Goal: Transaction & Acquisition: Purchase product/service

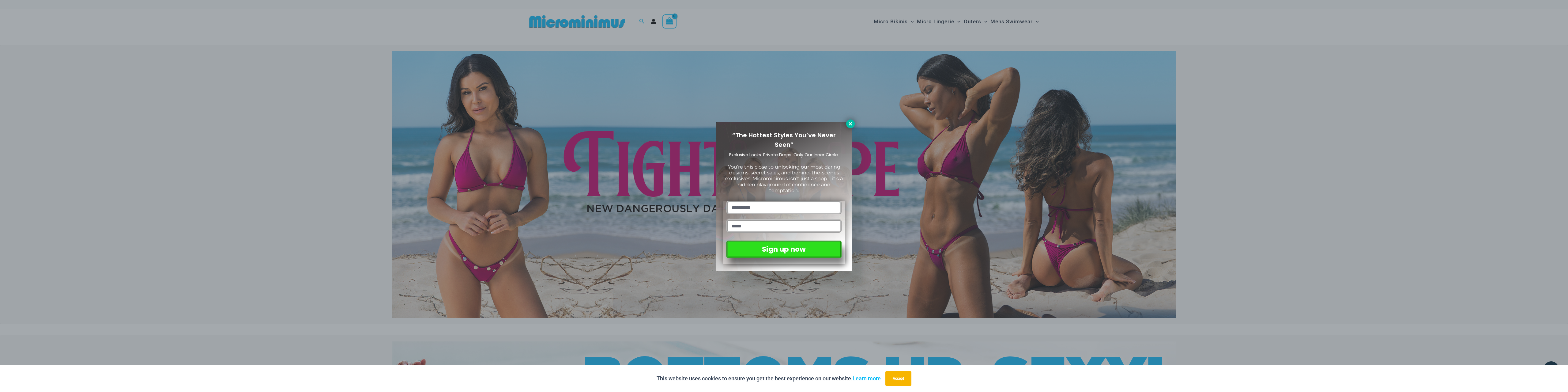
click at [853, 123] on icon at bounding box center [851, 124] width 5 height 5
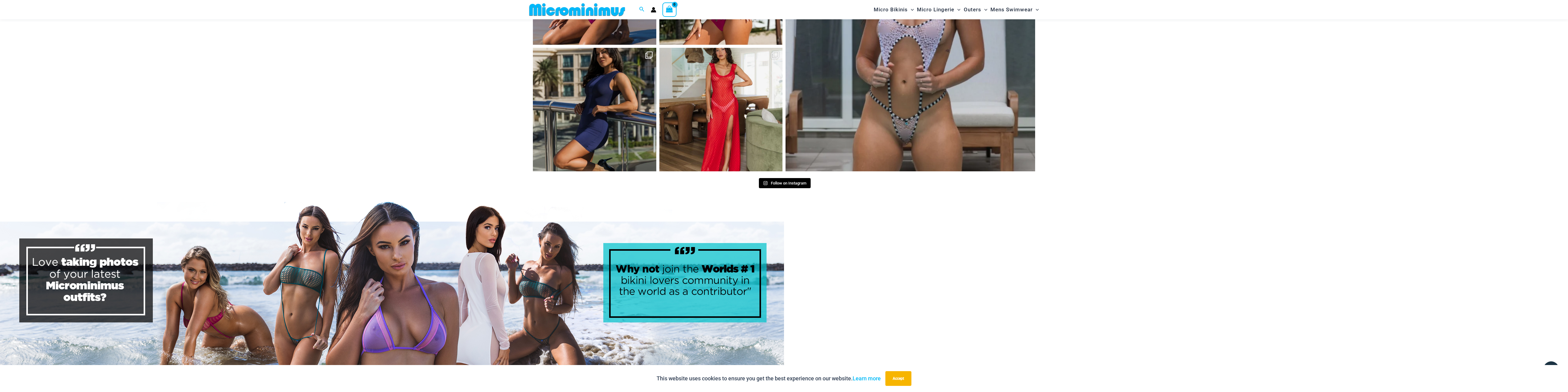
scroll to position [3256, 0]
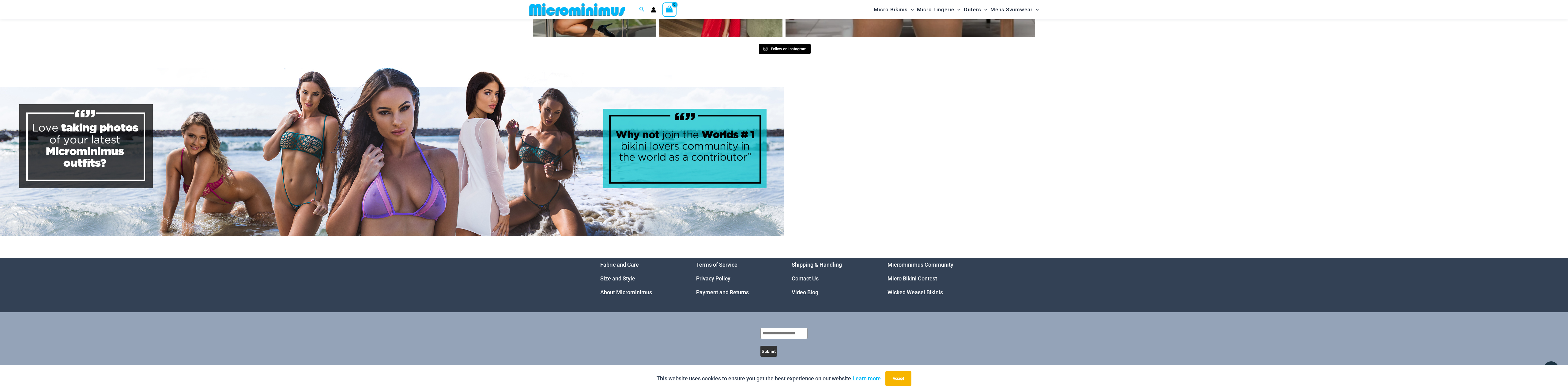
click at [923, 275] on link "Micro Bikini Contest" at bounding box center [912, 278] width 49 height 7
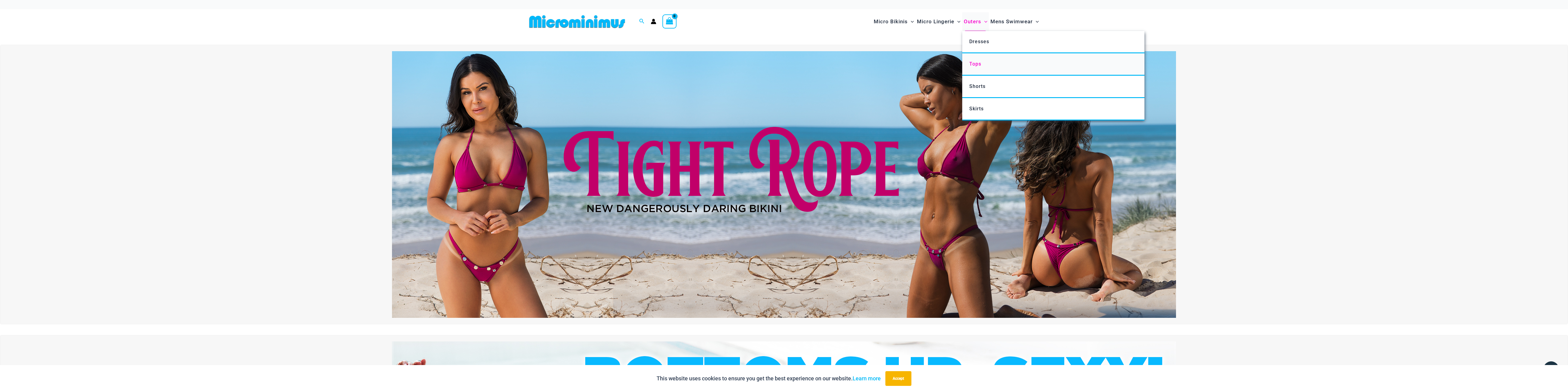
click at [984, 63] on link "Tops" at bounding box center [1053, 65] width 182 height 22
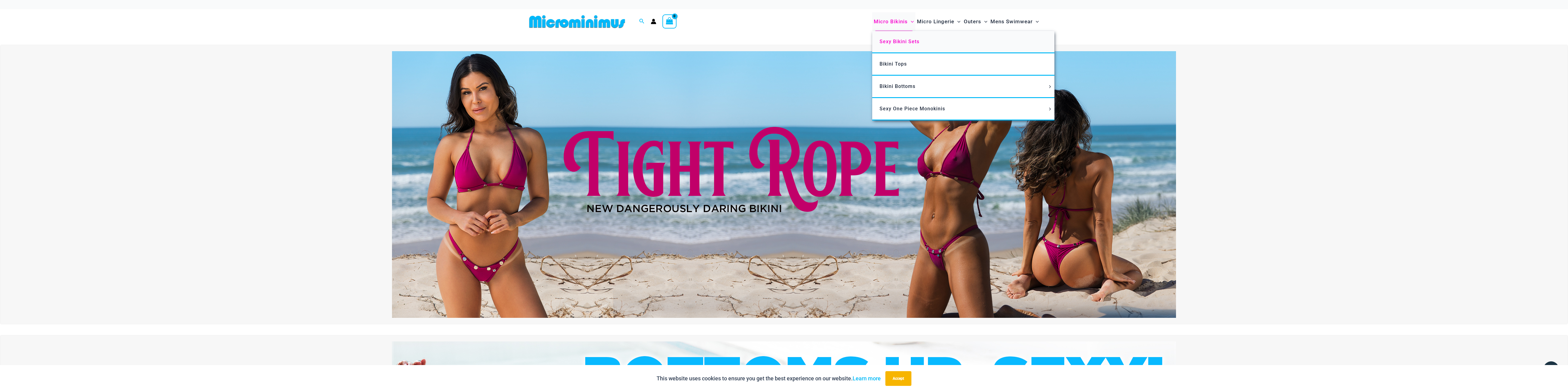
click at [906, 43] on span "Sexy Bikini Sets" at bounding box center [899, 42] width 40 height 6
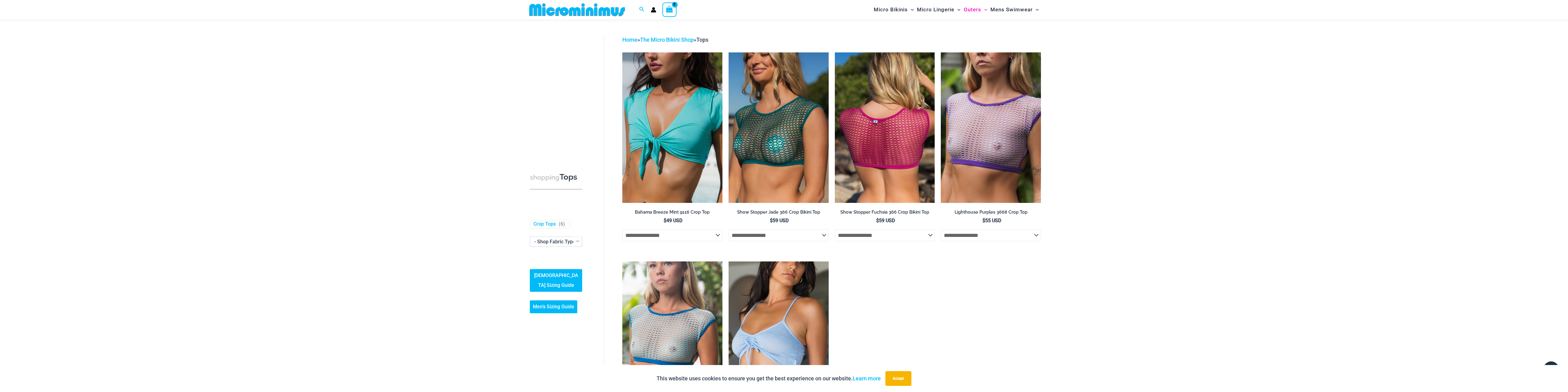
scroll to position [13, 0]
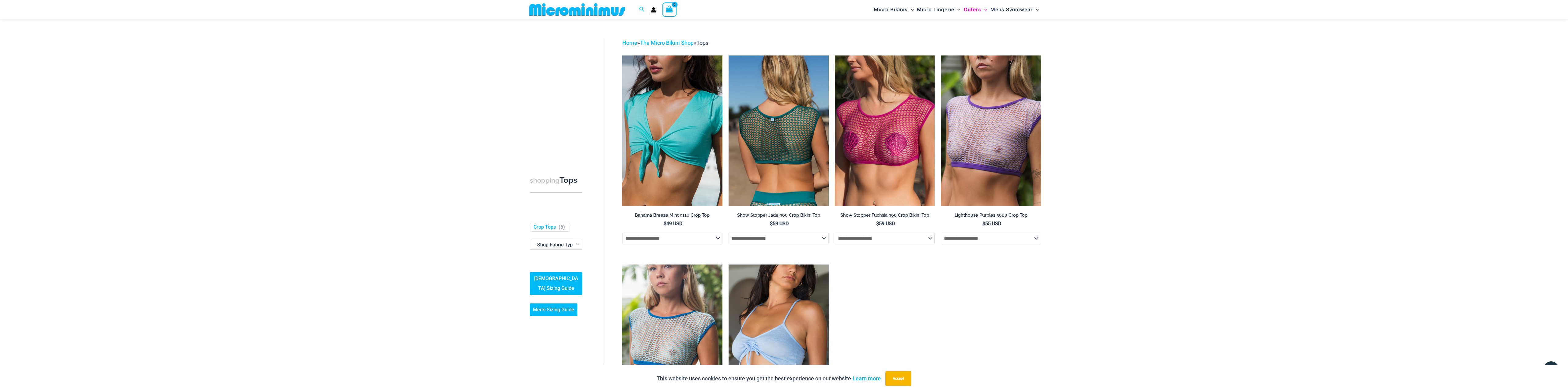
click at [764, 143] on img at bounding box center [779, 130] width 100 height 150
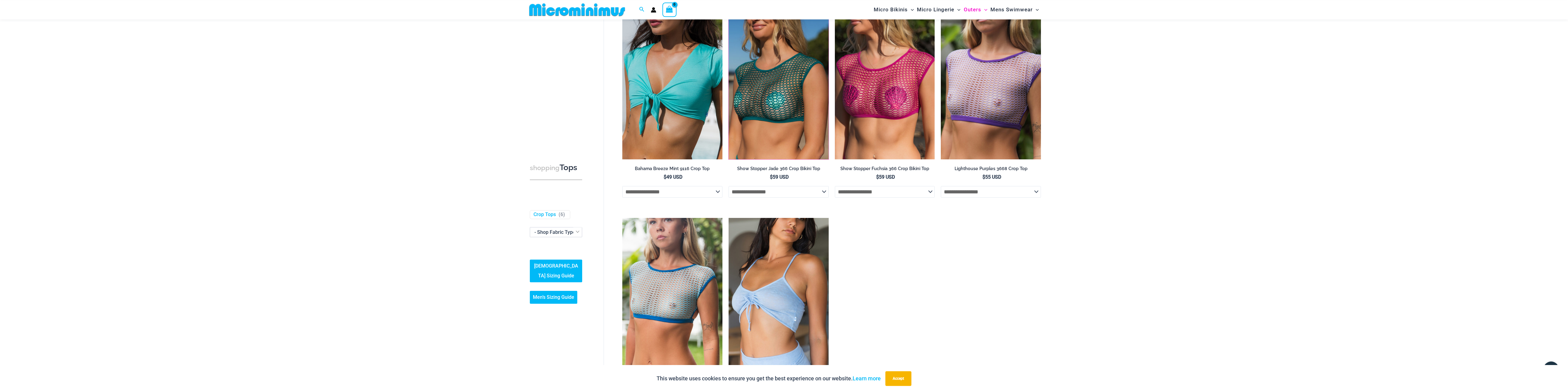
scroll to position [0, 0]
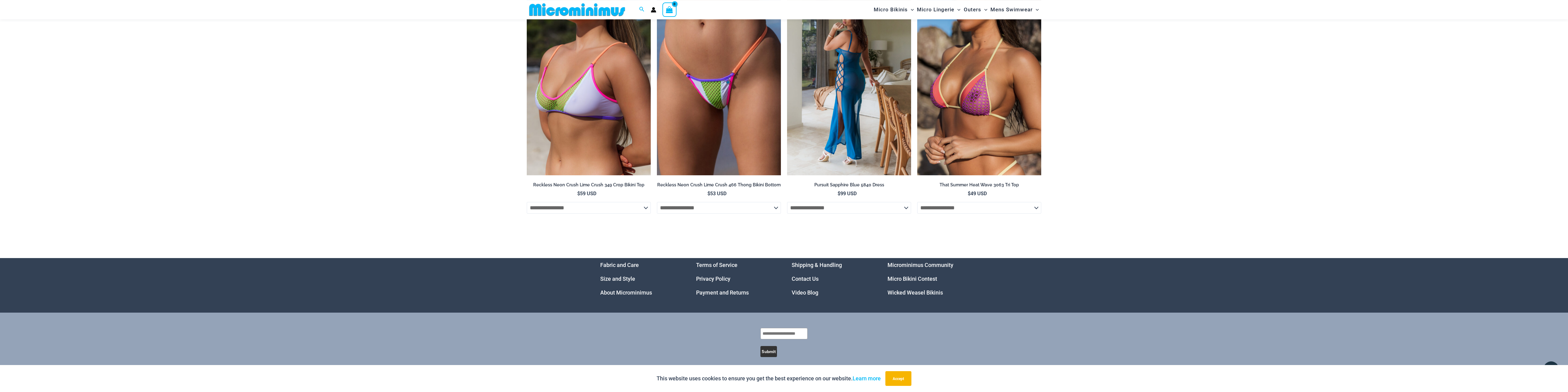
scroll to position [2088, 0]
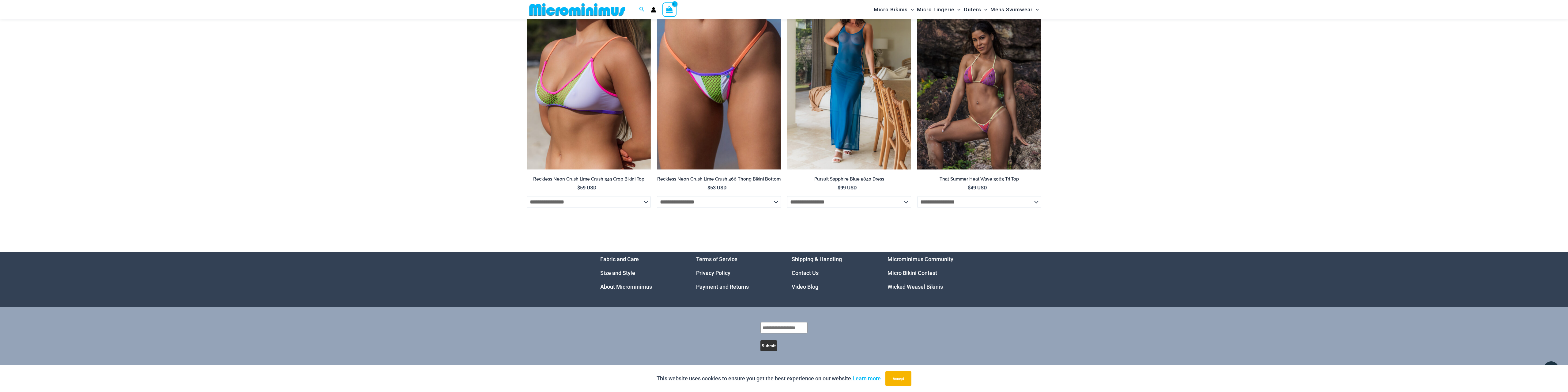
click at [984, 130] on img at bounding box center [979, 76] width 124 height 186
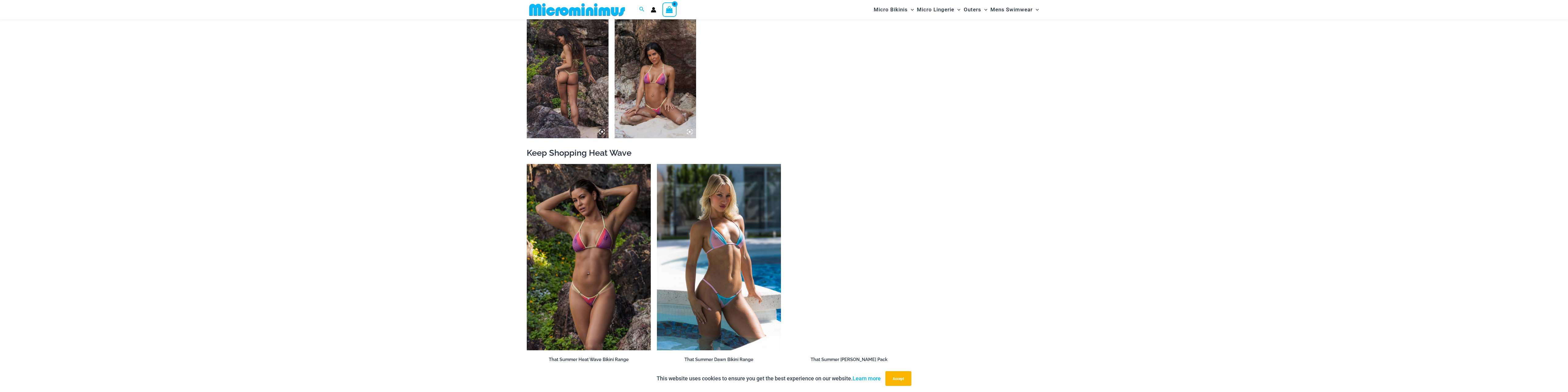
scroll to position [748, 0]
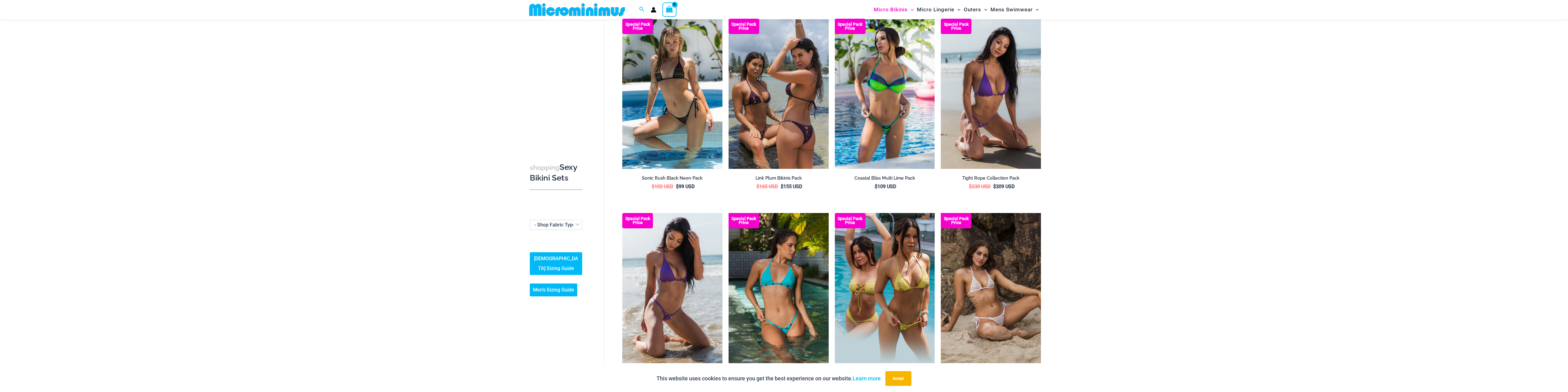
scroll to position [1401, 0]
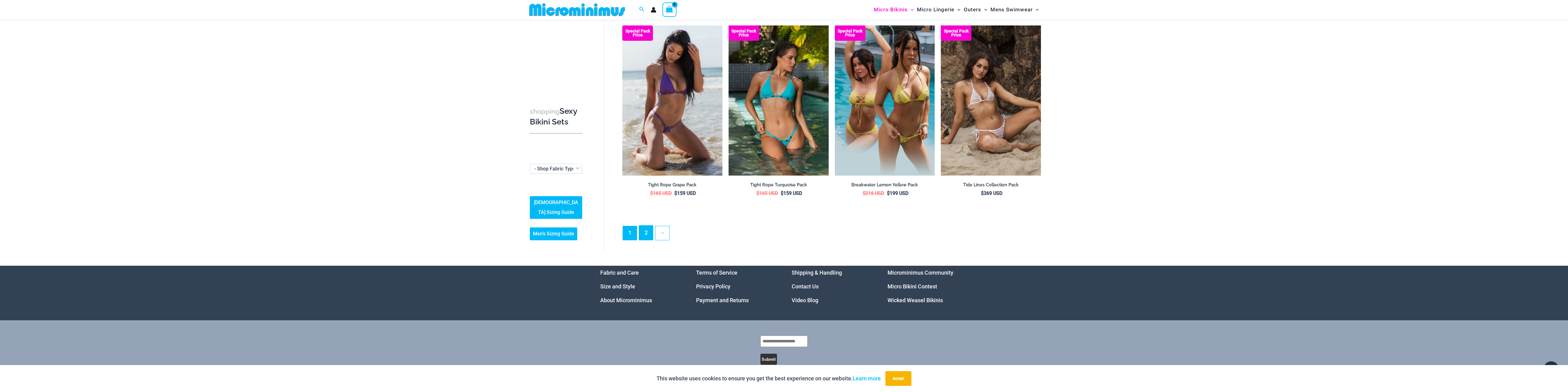
click at [652, 225] on link "2" at bounding box center [646, 233] width 14 height 14
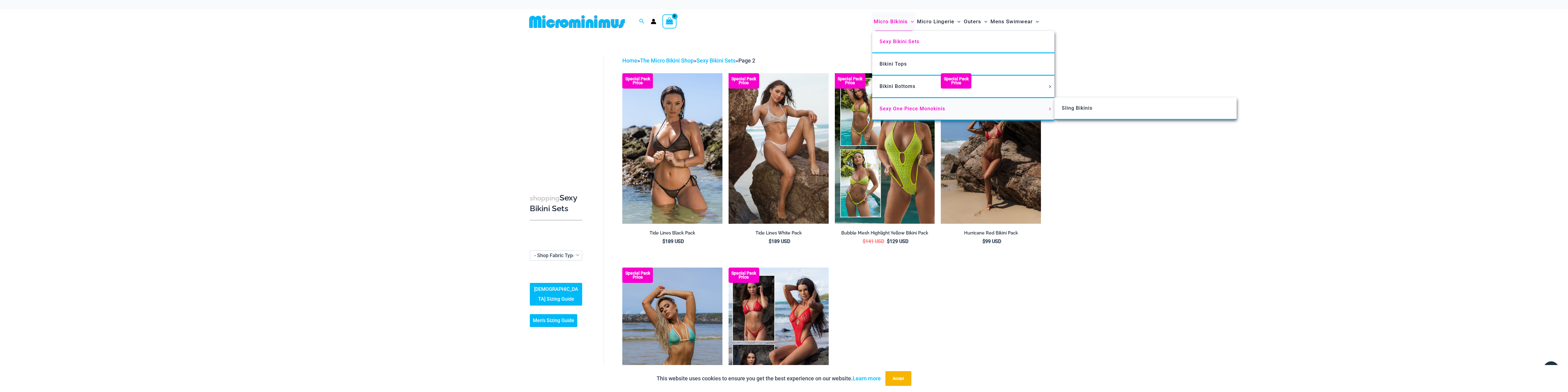
click at [914, 105] on link "Sexy One Piece Monokinis" at bounding box center [963, 109] width 182 height 22
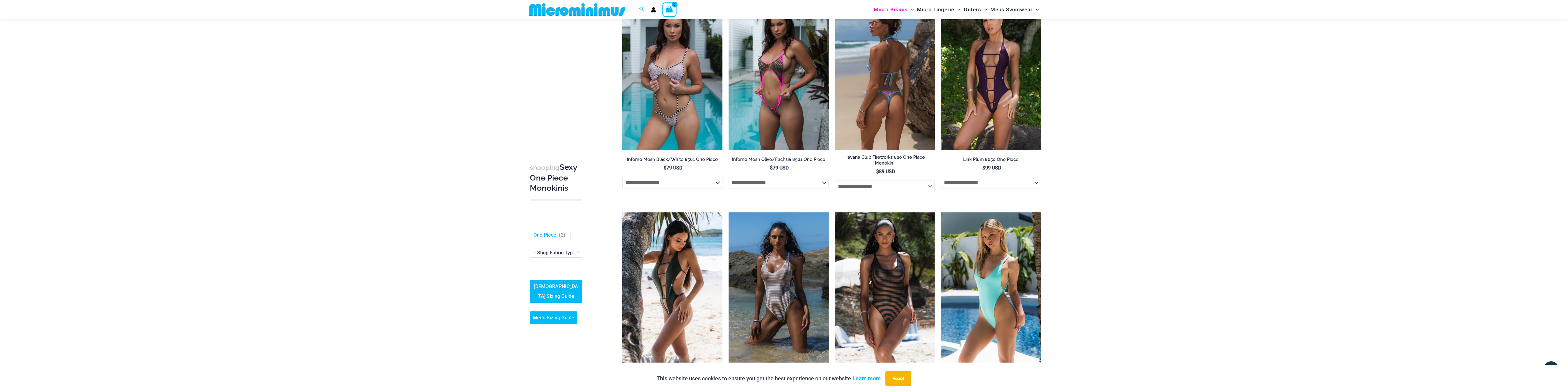
scroll to position [623, 0]
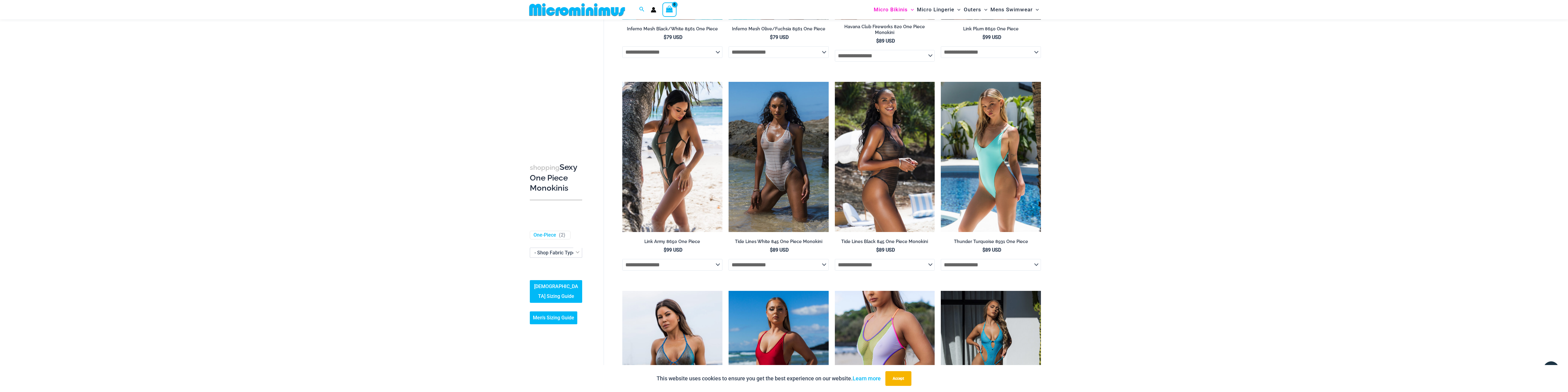
click at [882, 180] on img at bounding box center [885, 157] width 100 height 150
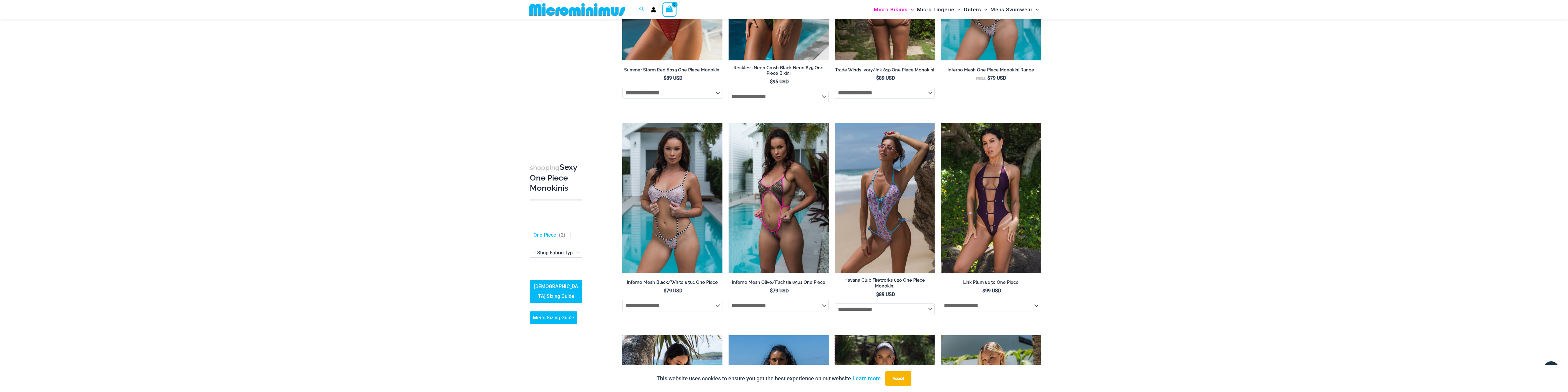
scroll to position [179, 0]
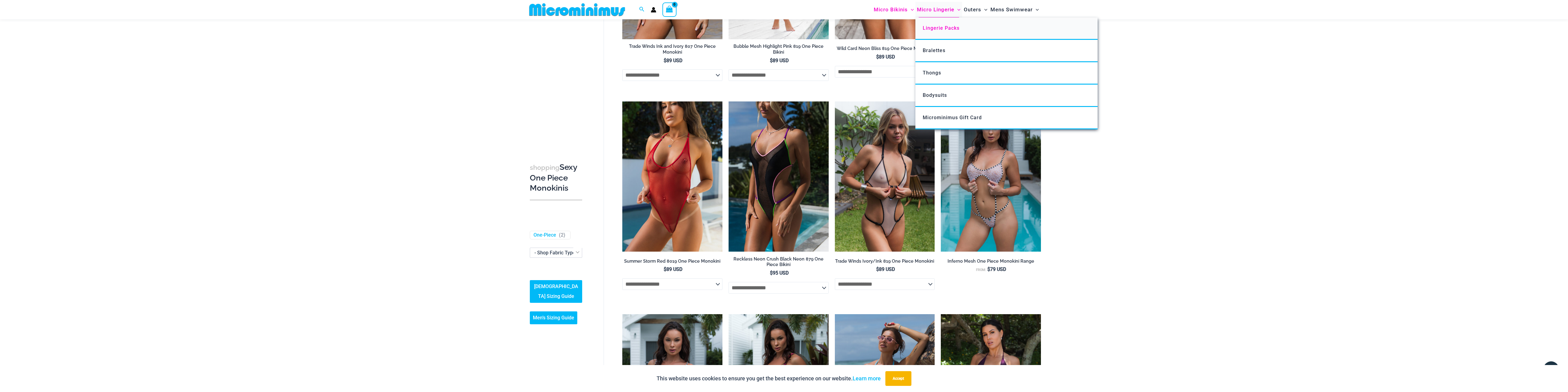
click at [945, 32] on link "Lingerie Packs" at bounding box center [1006, 28] width 182 height 22
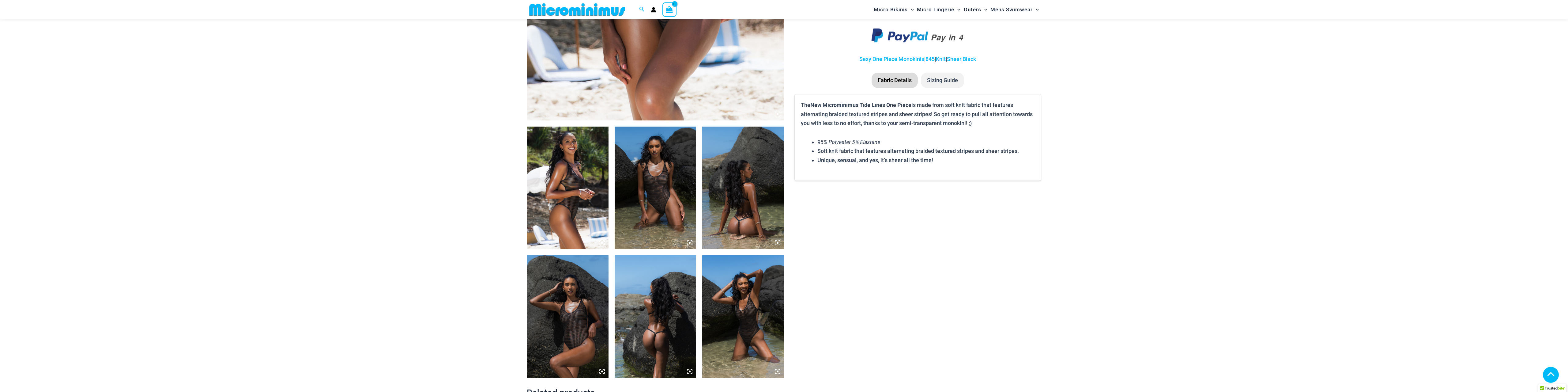
scroll to position [405, 0]
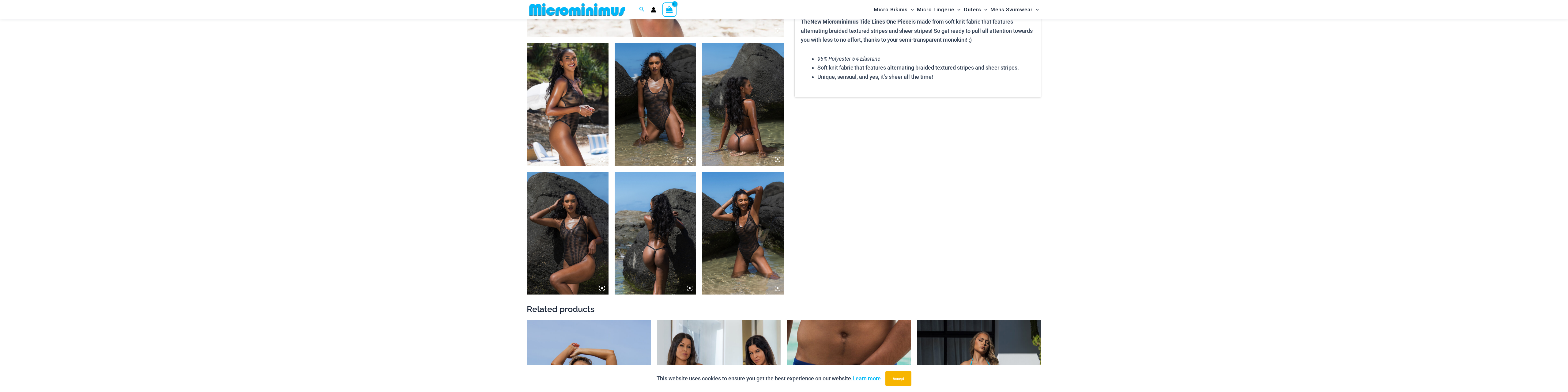
click at [555, 224] on img at bounding box center [567, 233] width 82 height 123
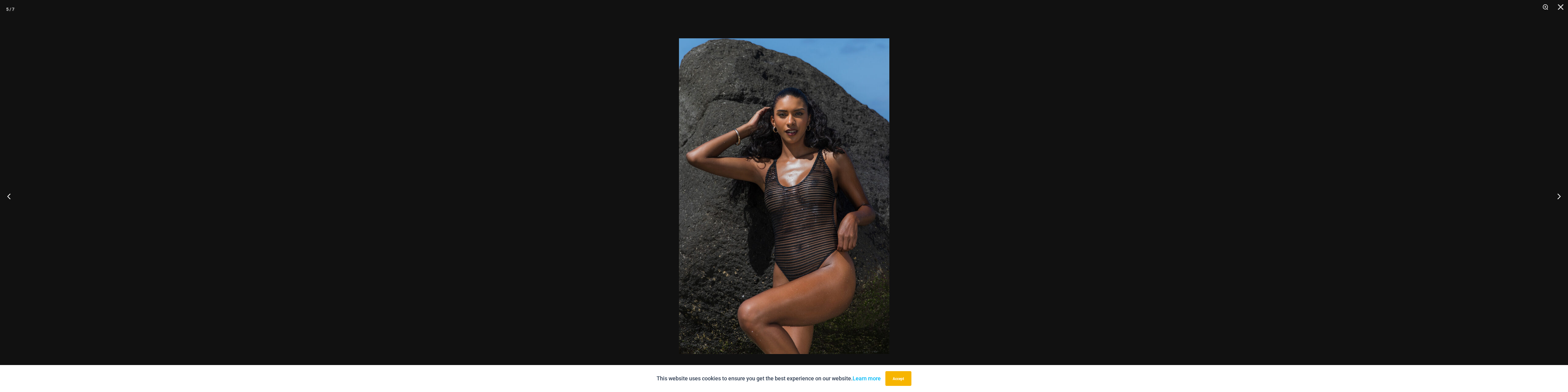
click at [658, 211] on div at bounding box center [784, 196] width 1568 height 392
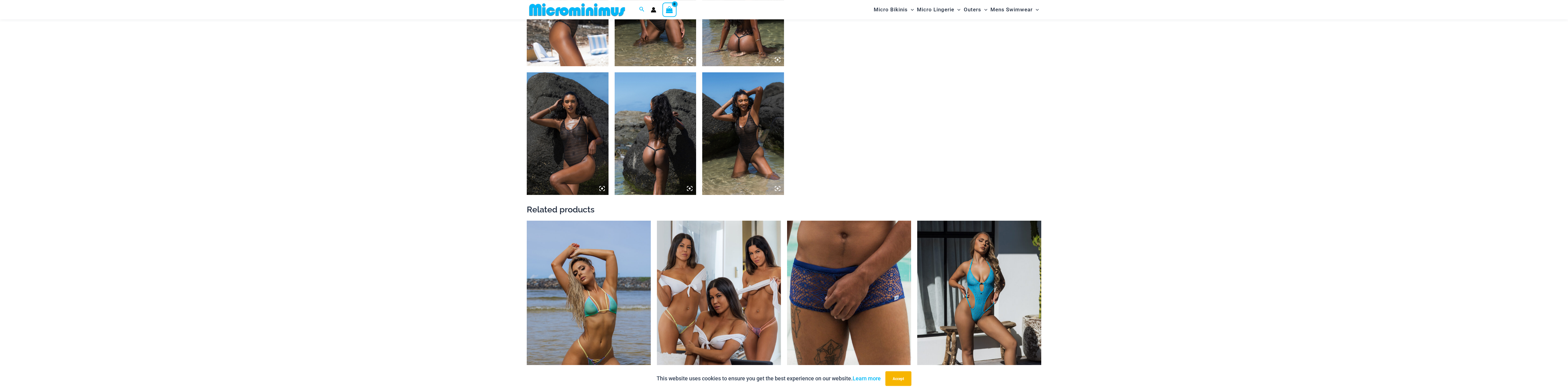
scroll to position [623, 0]
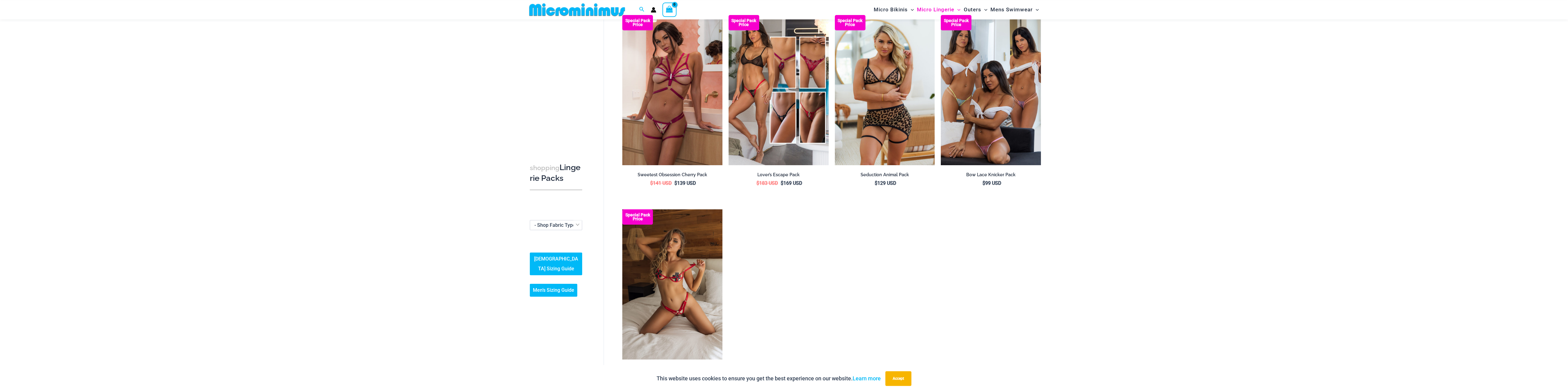
scroll to position [561, 0]
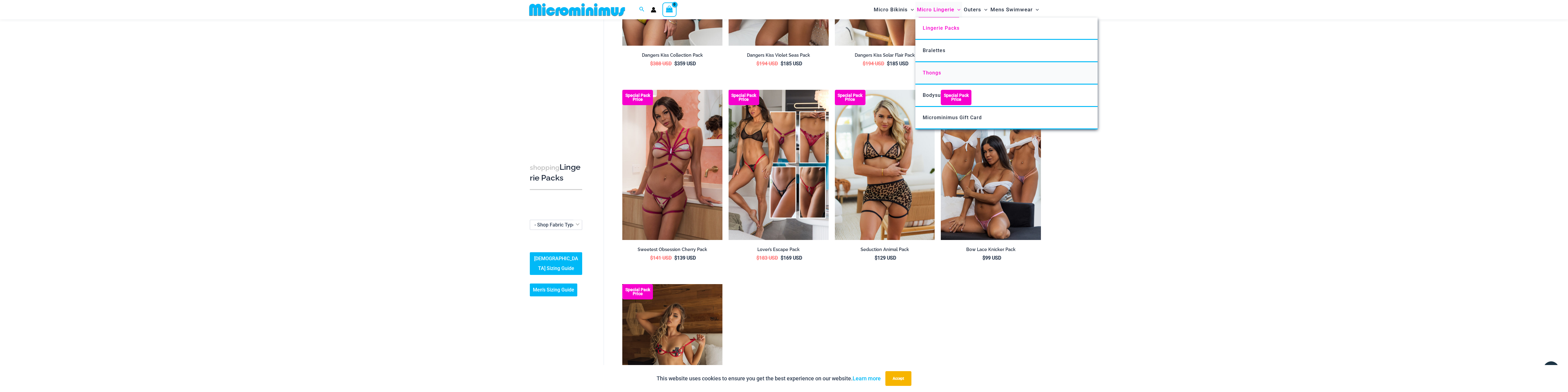
click at [930, 74] on span "Thongs" at bounding box center [932, 72] width 18 height 6
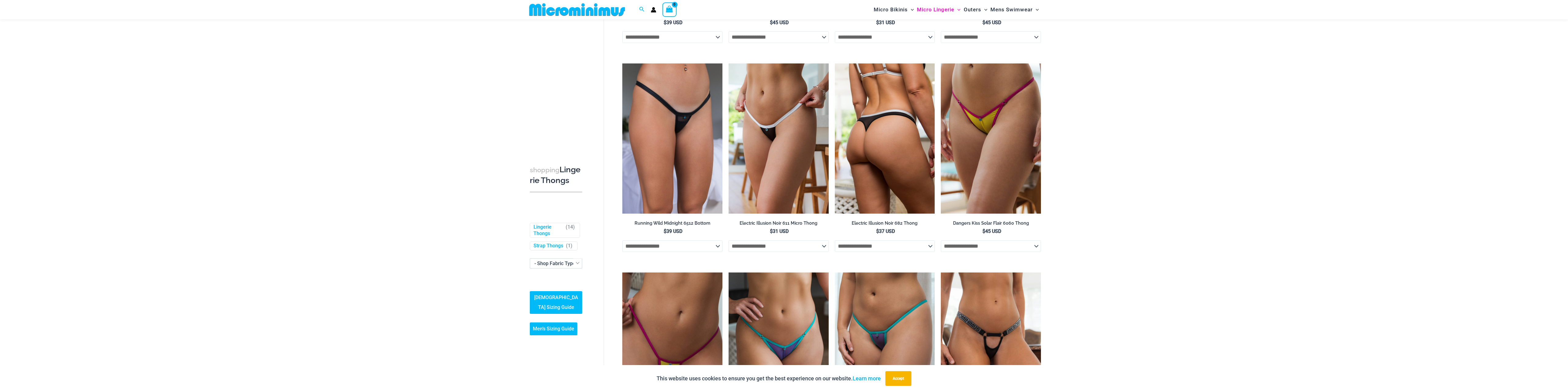
scroll to position [434, 0]
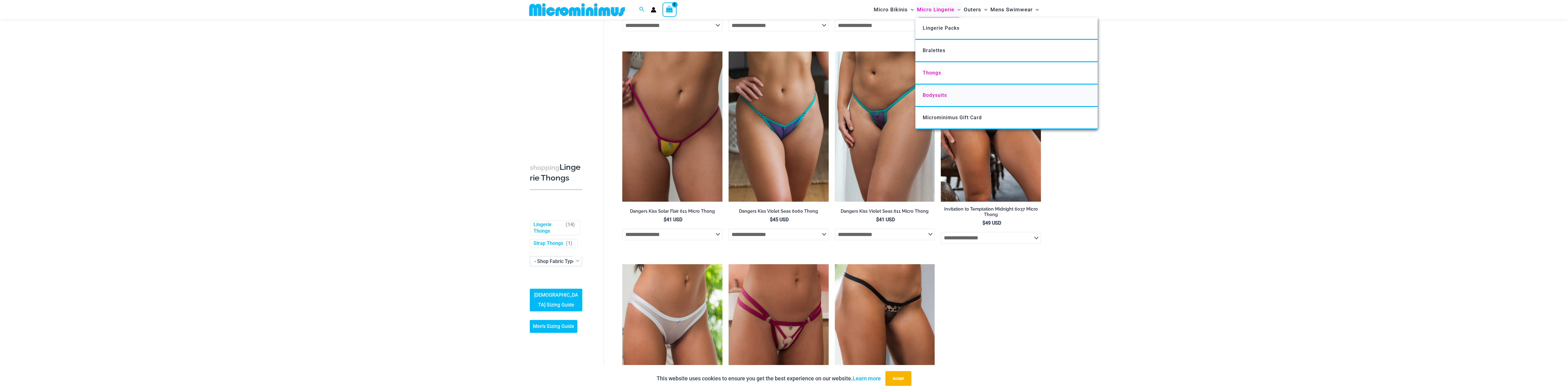
click at [943, 95] on span "Bodysuits" at bounding box center [934, 95] width 24 height 6
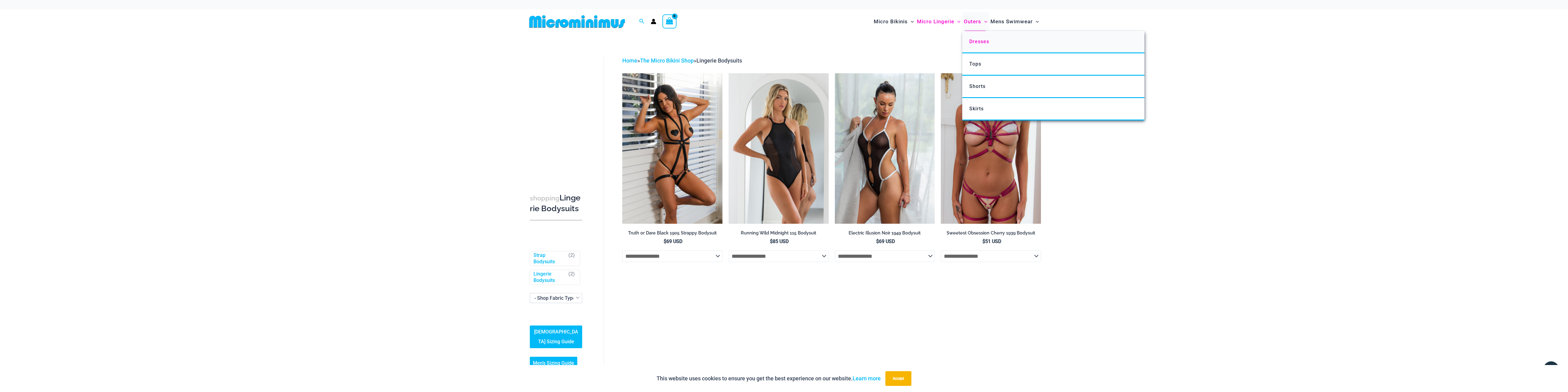
click at [982, 42] on span "Dresses" at bounding box center [979, 42] width 20 height 6
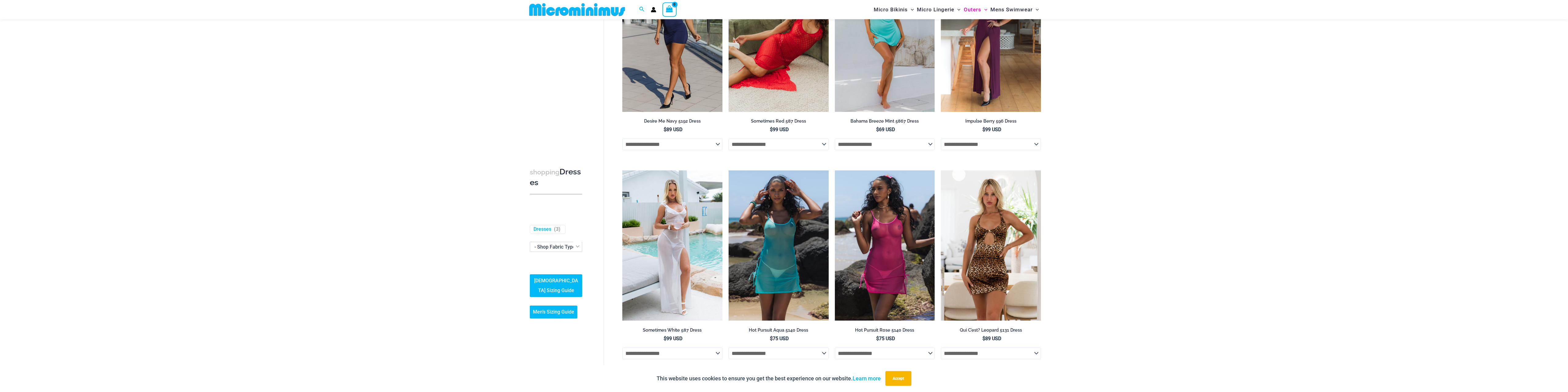
scroll to position [151, 0]
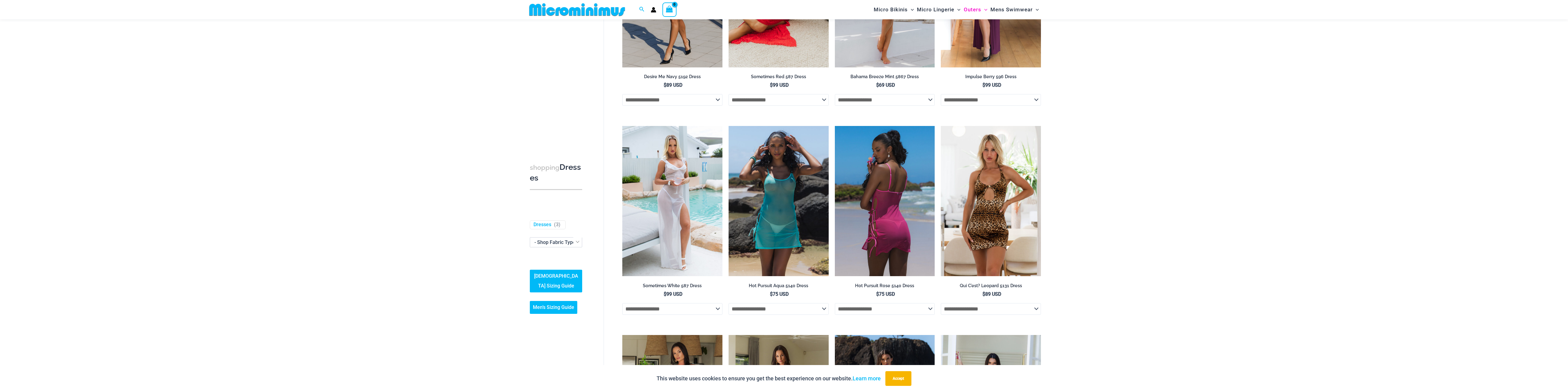
click at [899, 165] on img at bounding box center [885, 201] width 100 height 150
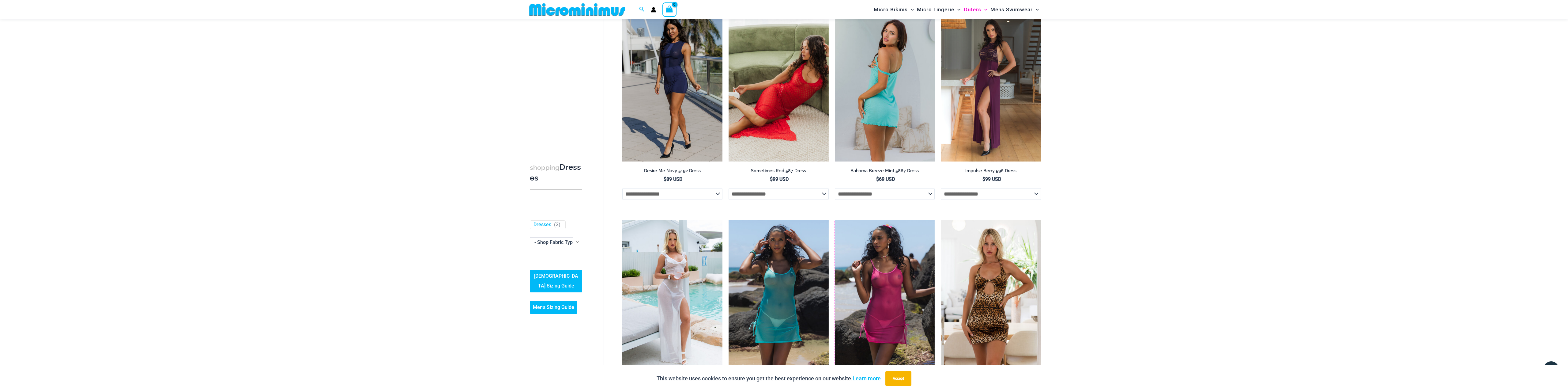
scroll to position [0, 0]
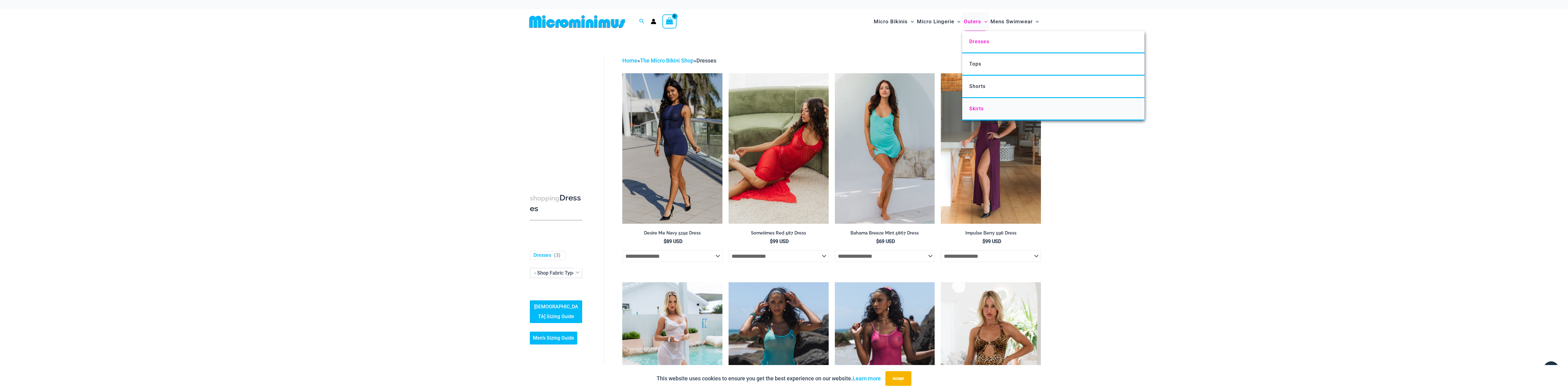
click at [978, 107] on span "Skirts" at bounding box center [976, 108] width 14 height 6
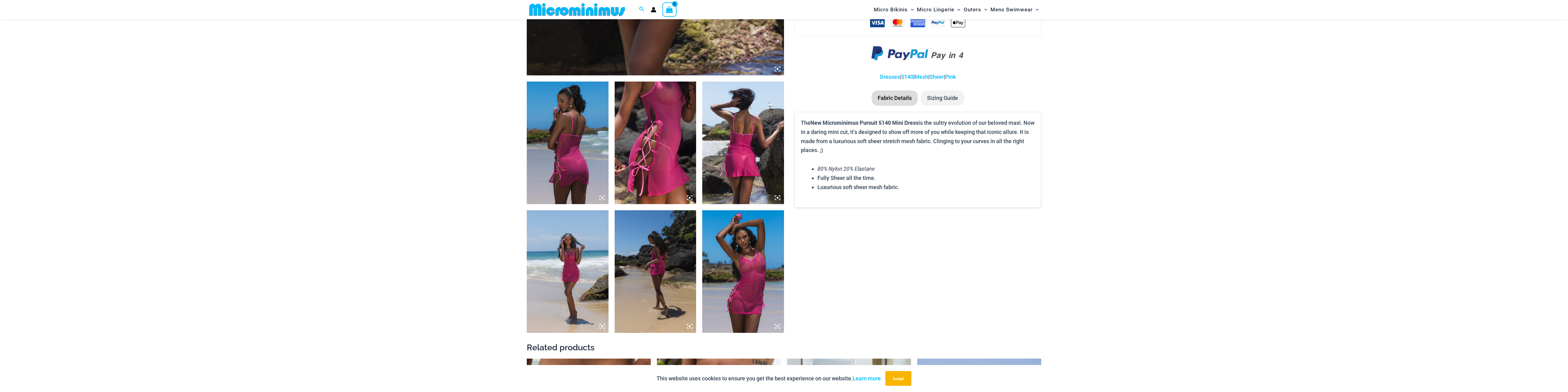
scroll to position [374, 0]
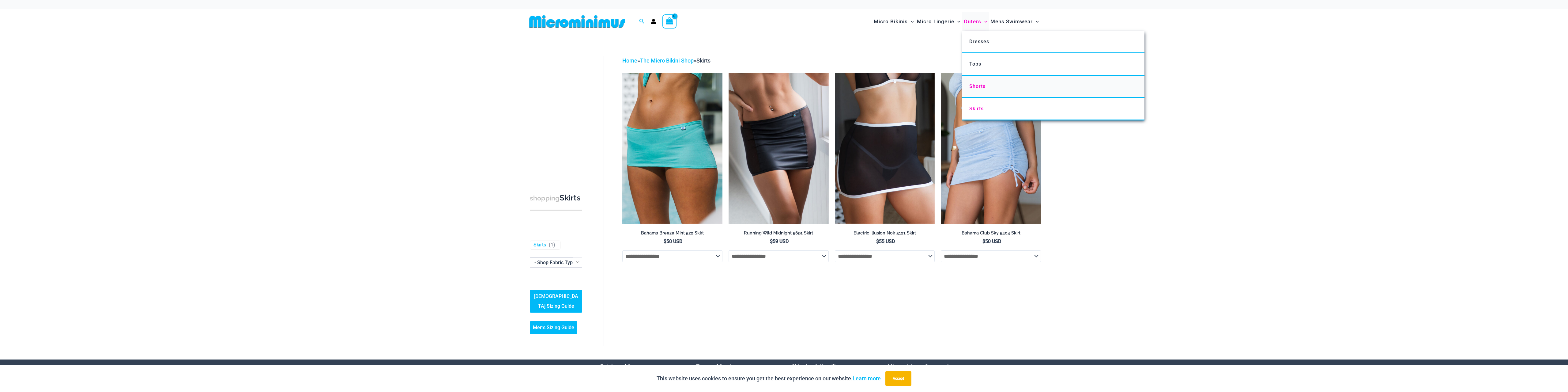
click at [988, 86] on link "Shorts" at bounding box center [1053, 87] width 182 height 22
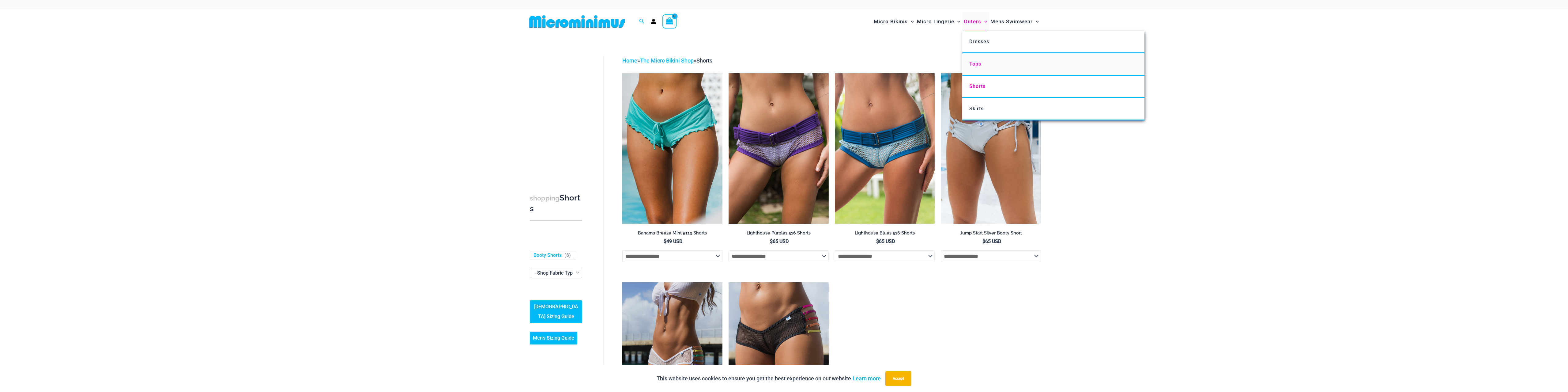
click at [981, 60] on link "Tops" at bounding box center [1053, 65] width 182 height 22
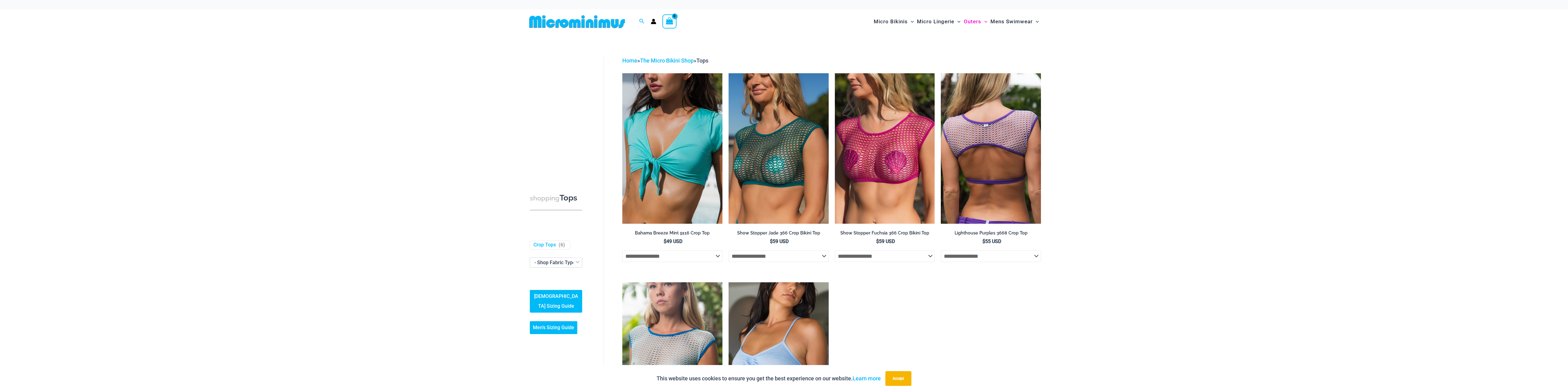
scroll to position [123, 0]
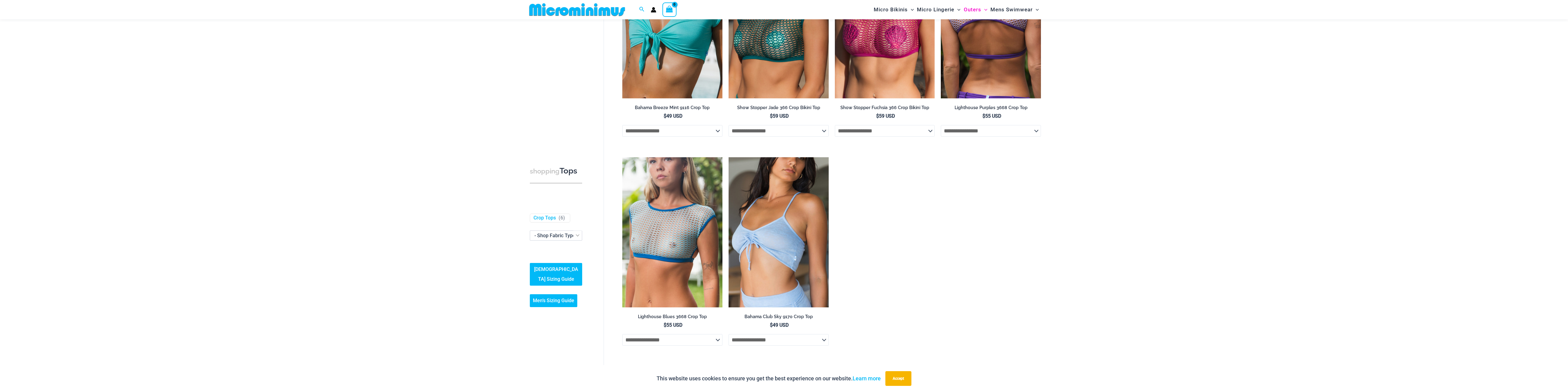
click at [995, 70] on img at bounding box center [991, 23] width 100 height 150
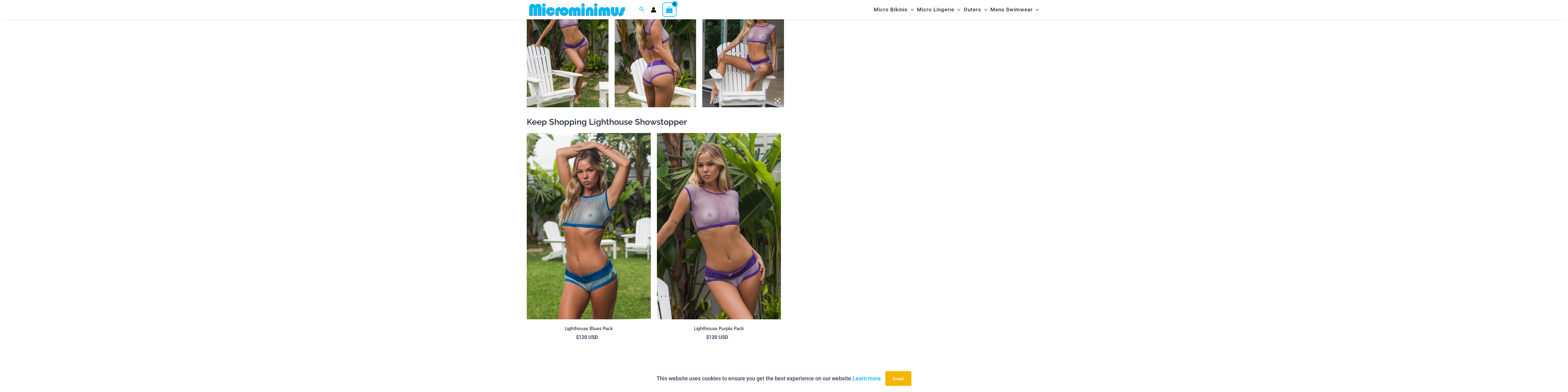
scroll to position [592, 0]
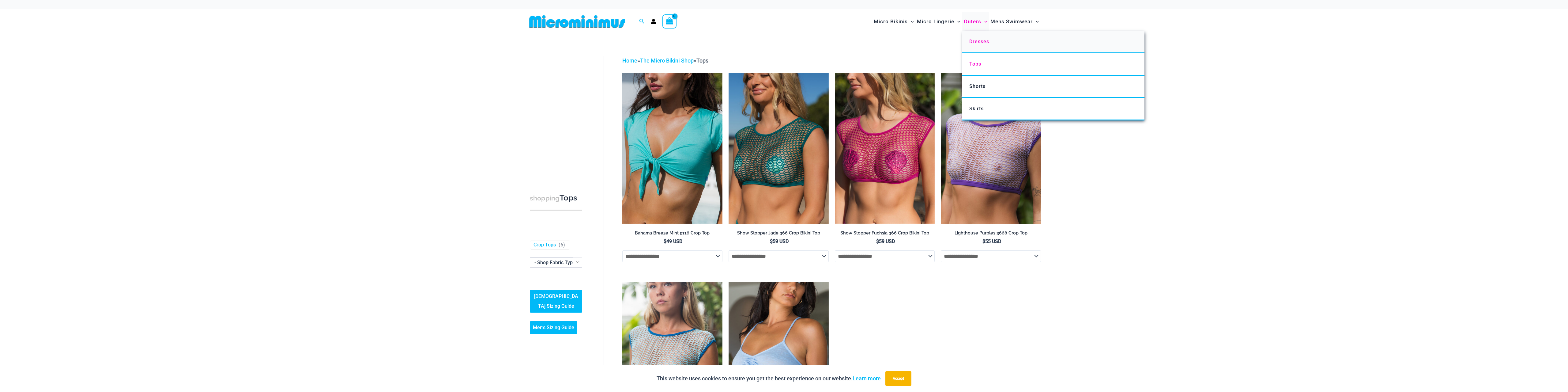
click at [977, 39] on link "Dresses" at bounding box center [1053, 42] width 182 height 22
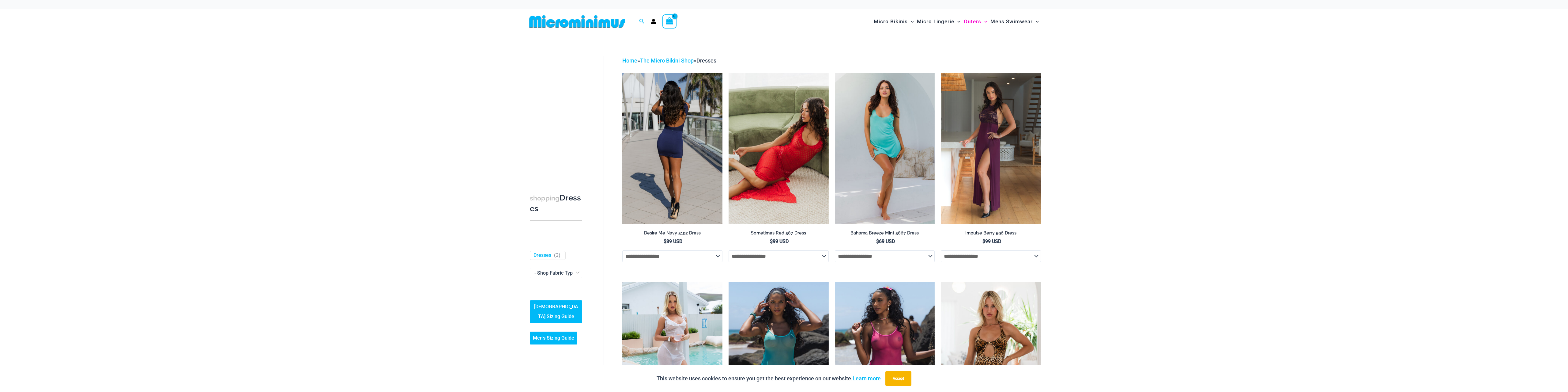
click at [682, 146] on img at bounding box center [673, 148] width 100 height 150
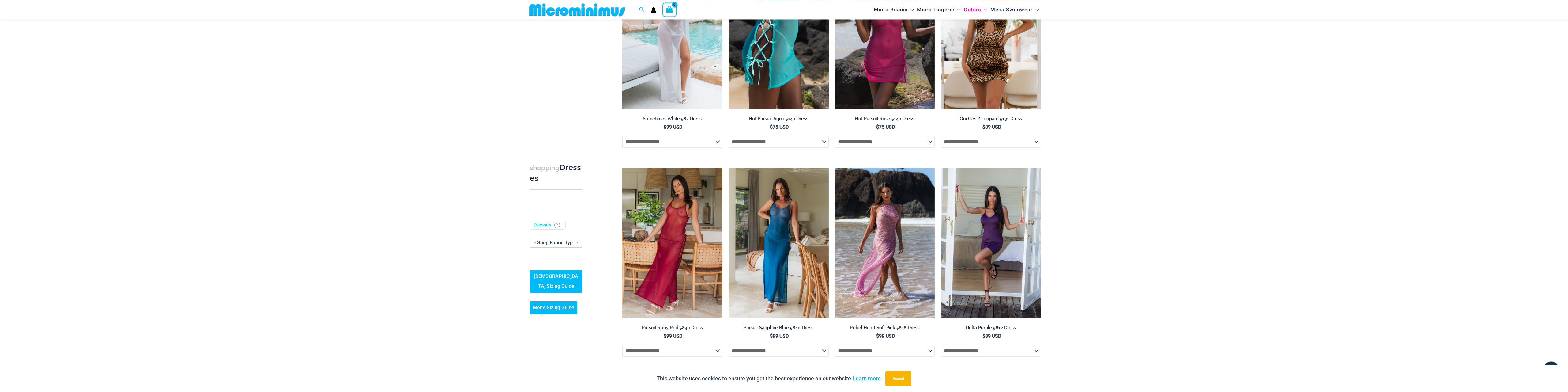
scroll to position [370, 0]
